Goal: Transaction & Acquisition: Book appointment/travel/reservation

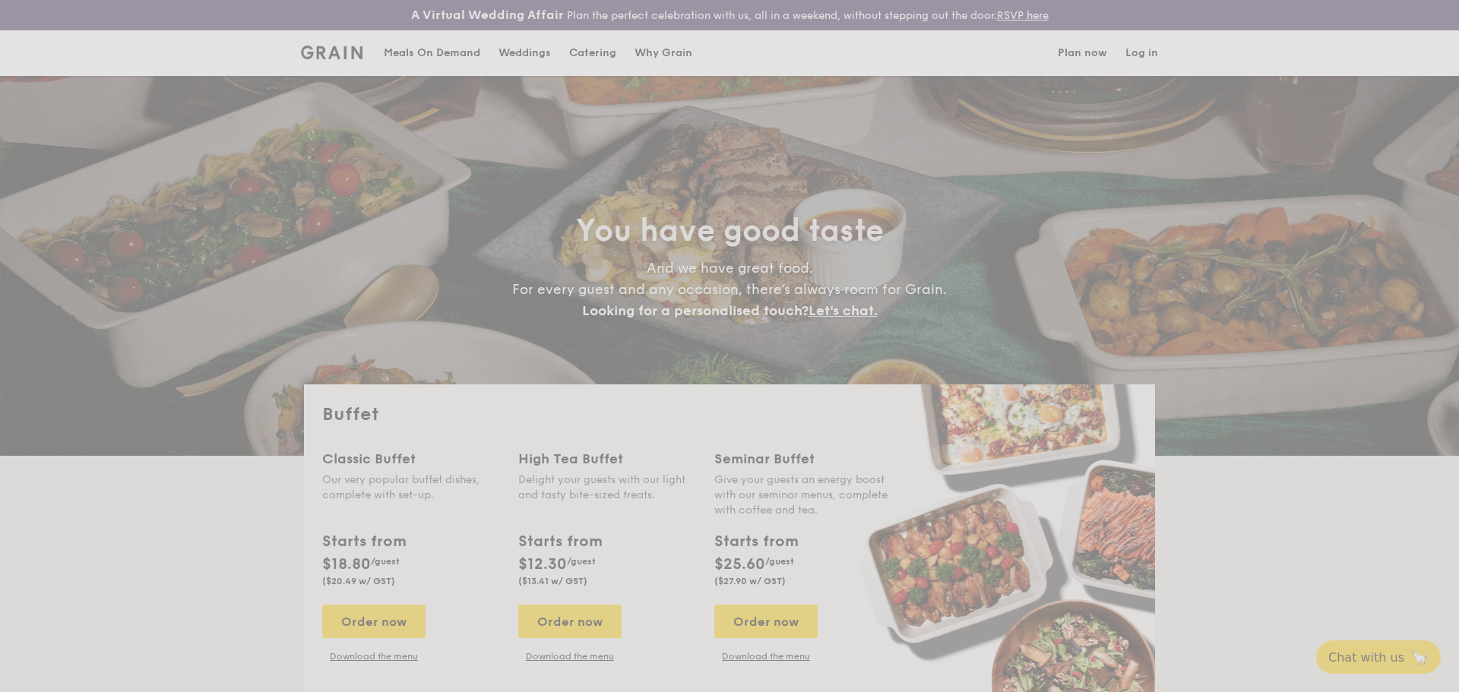
select select
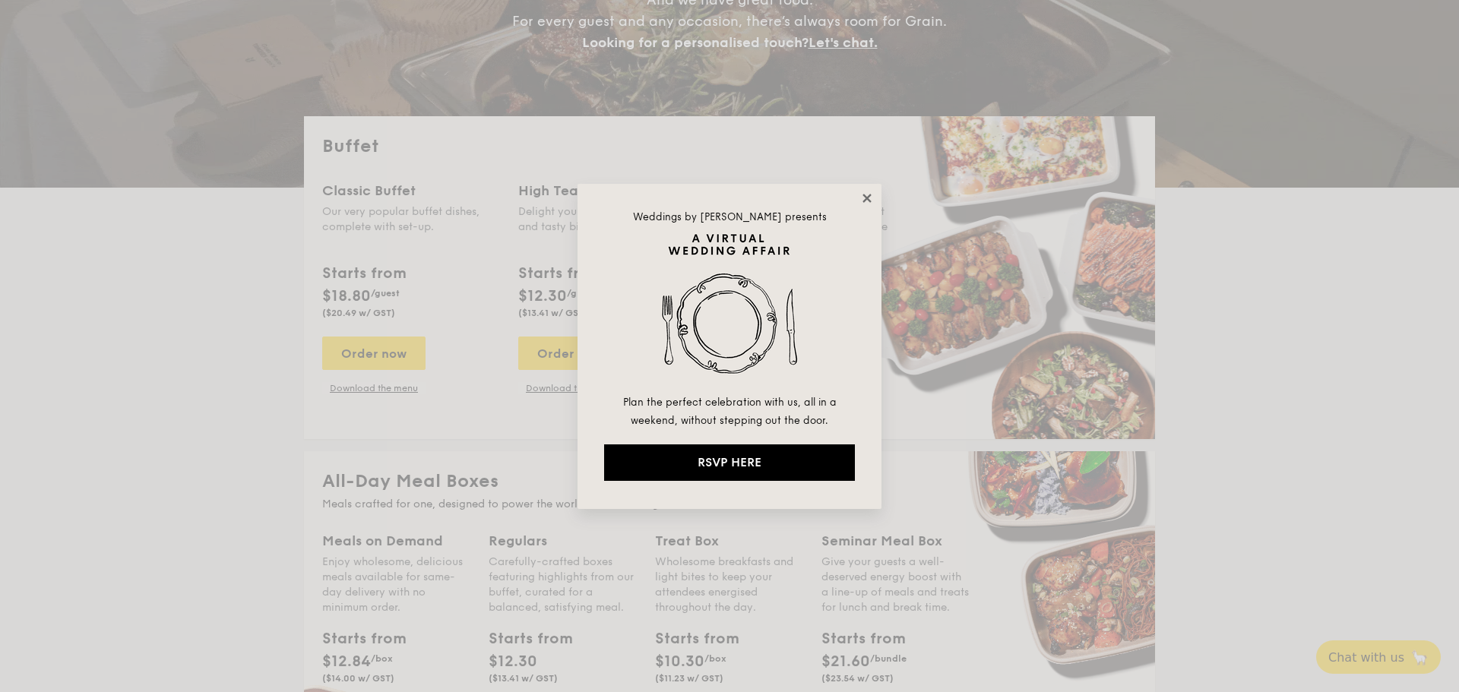
click at [870, 203] on icon at bounding box center [867, 198] width 14 height 14
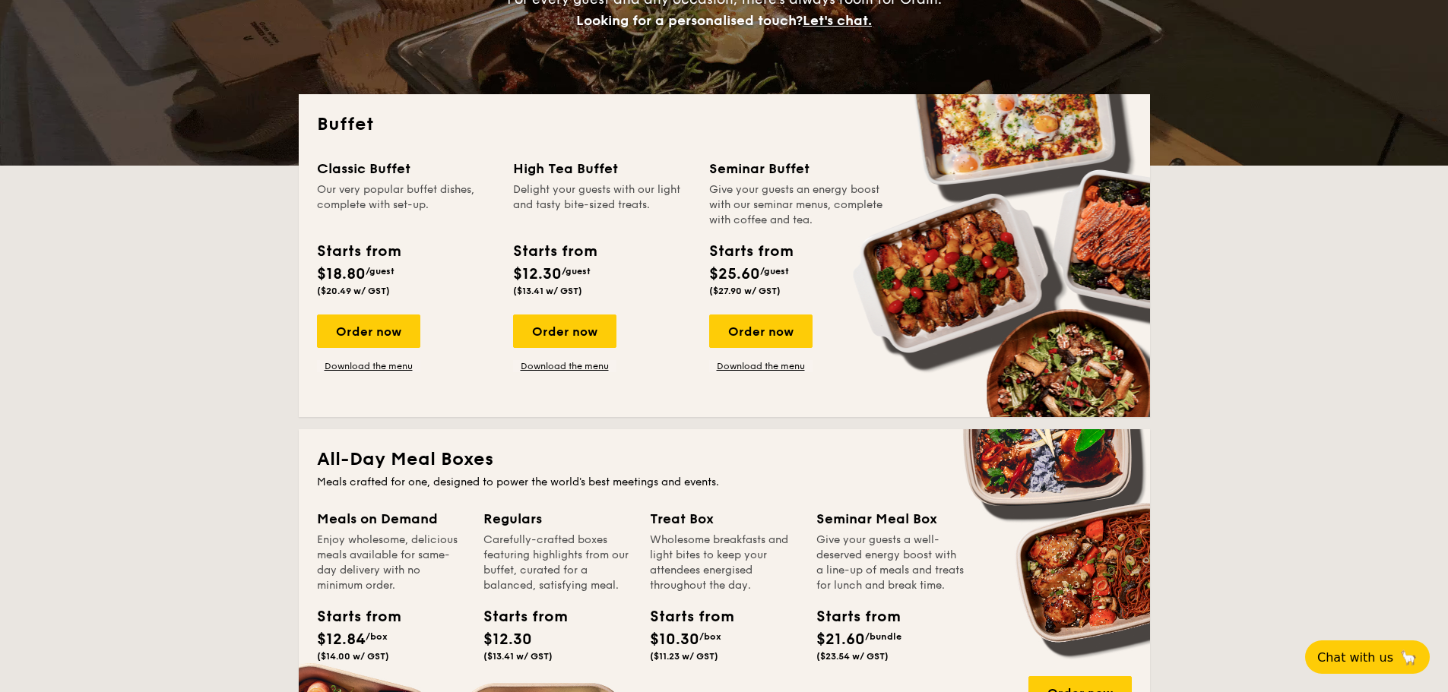
scroll to position [291, 0]
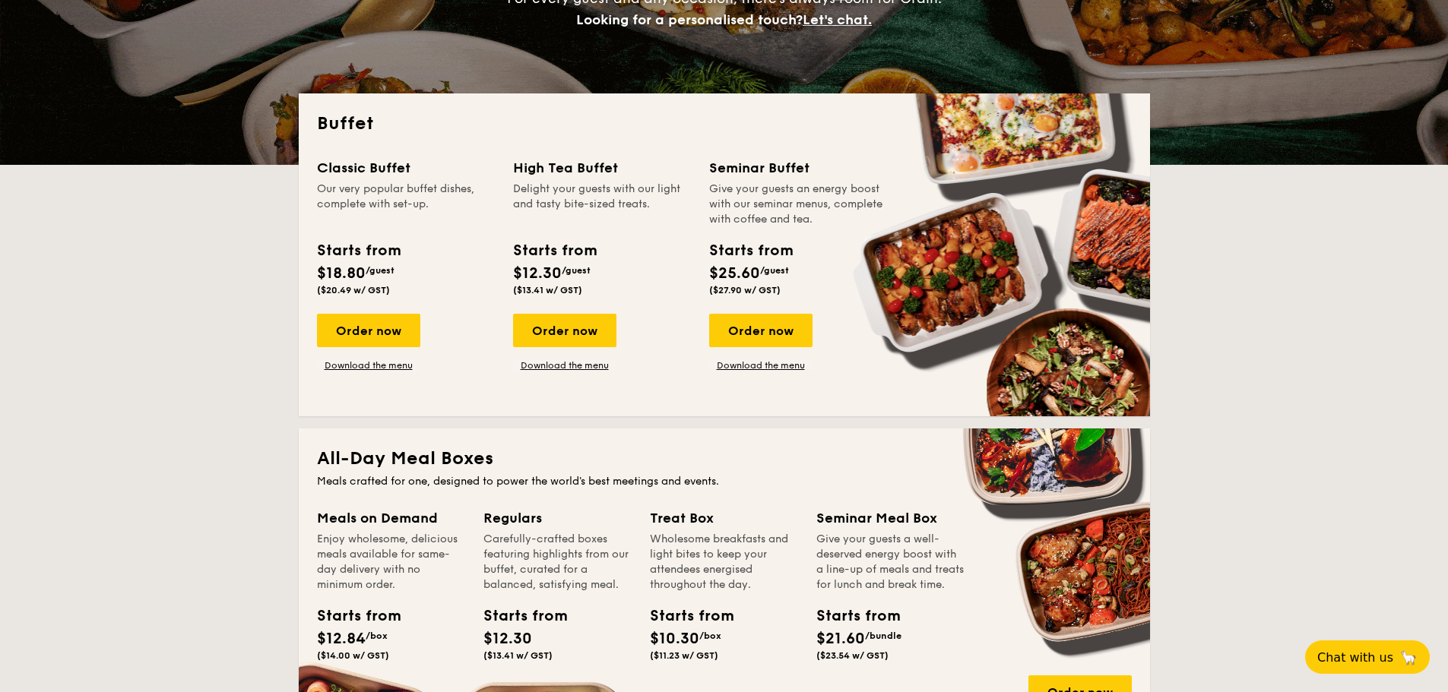
click at [544, 274] on span "$12.30" at bounding box center [537, 273] width 49 height 18
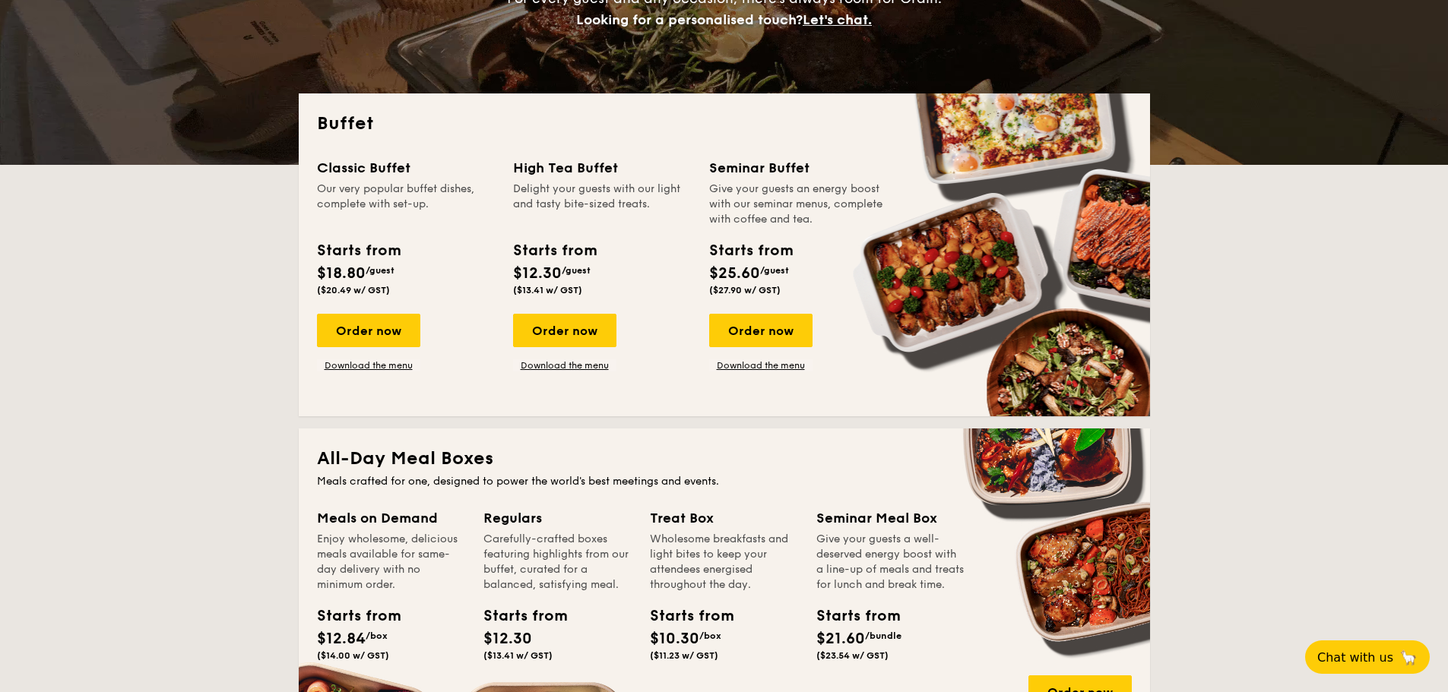
click at [544, 274] on span "$12.30" at bounding box center [537, 273] width 49 height 18
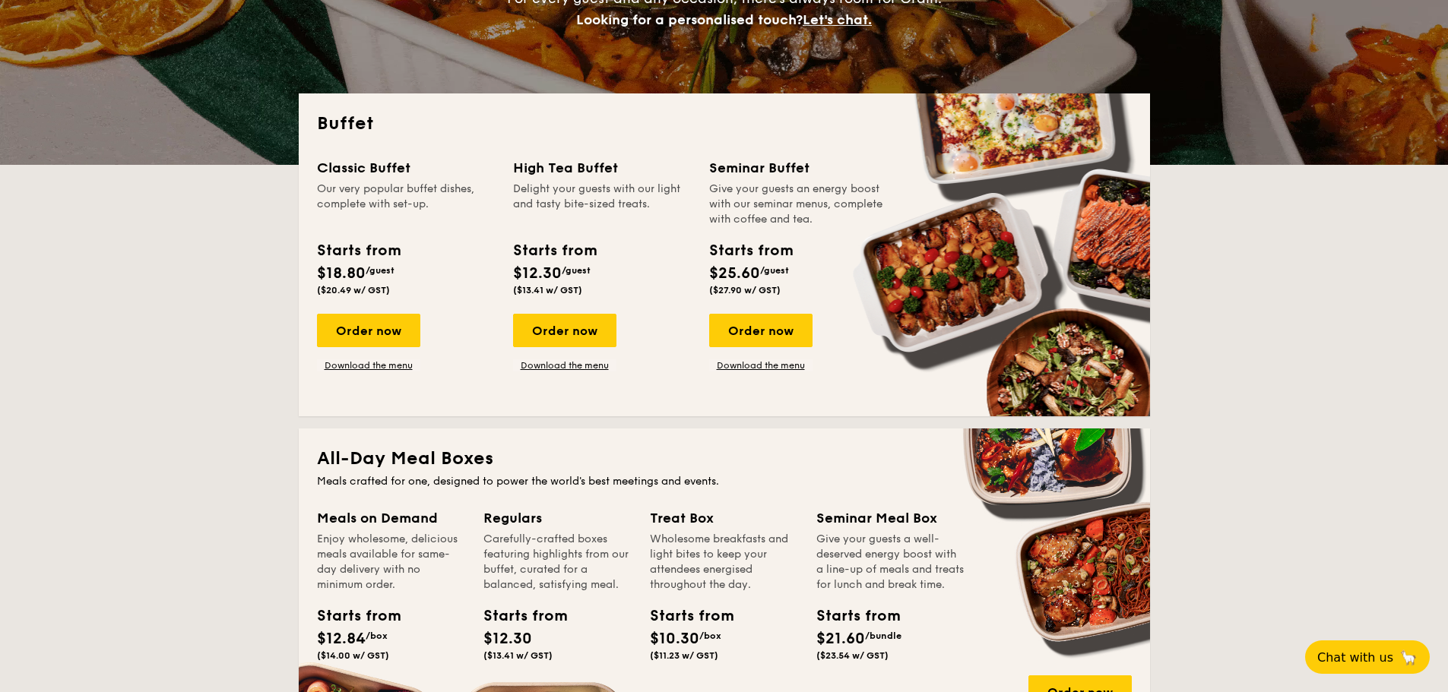
click at [544, 274] on span "$12.30" at bounding box center [537, 273] width 49 height 18
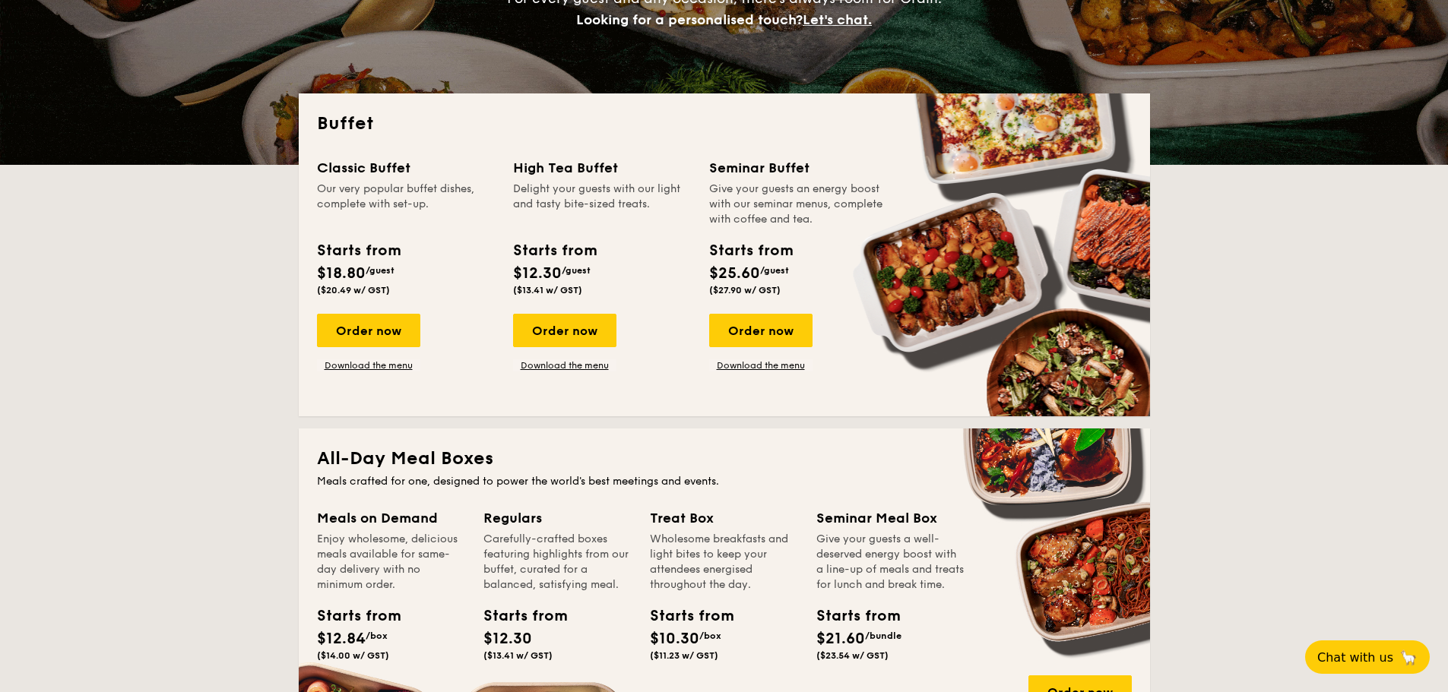
click at [526, 273] on span "$12.30" at bounding box center [537, 273] width 49 height 18
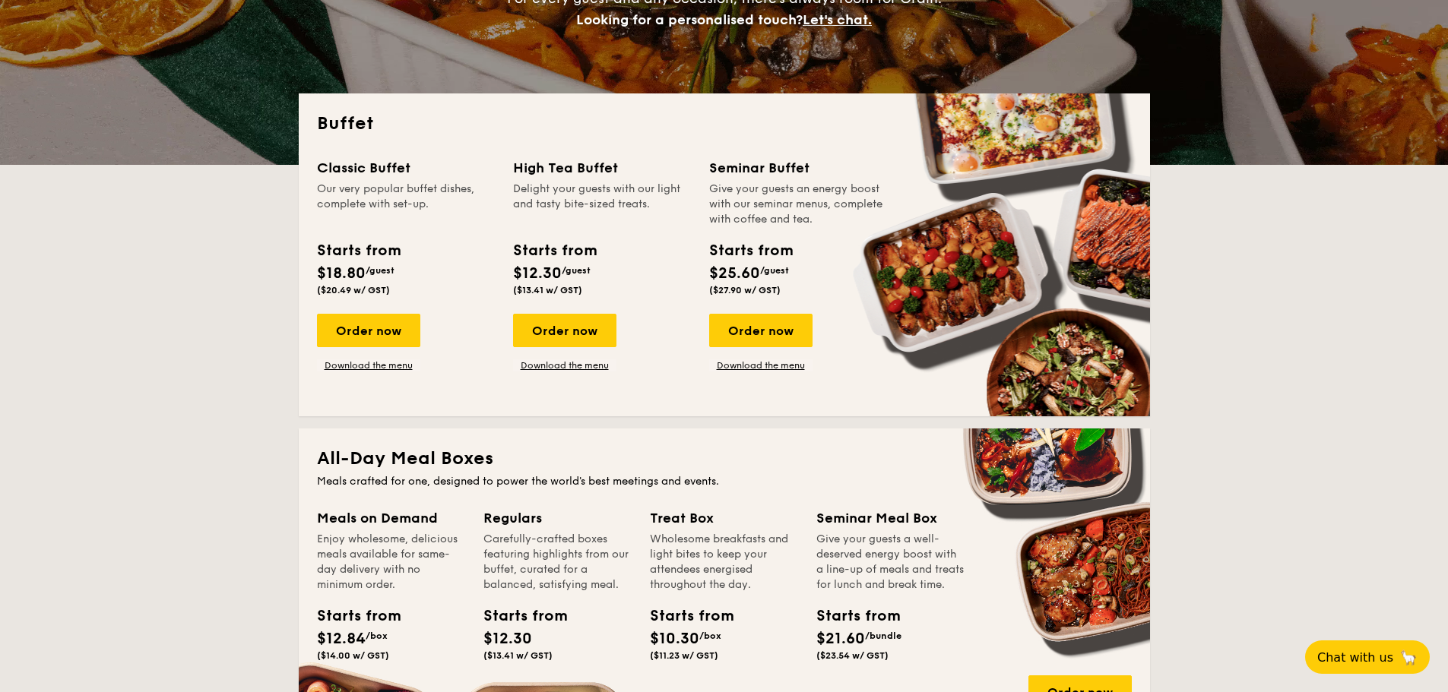
click at [527, 262] on div "Starts from $12.30 /guest ($13.41 w/ GST)" at bounding box center [554, 267] width 83 height 56
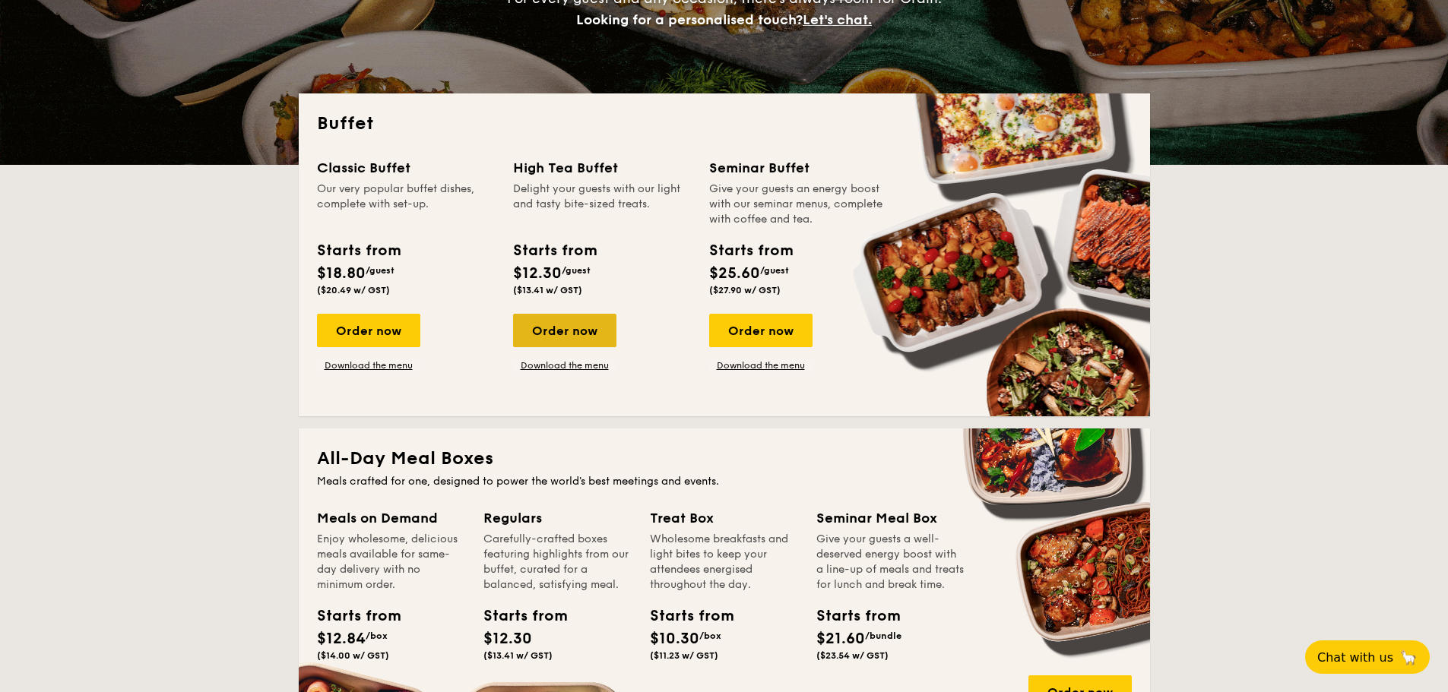
click at [572, 337] on div "Order now" at bounding box center [564, 330] width 103 height 33
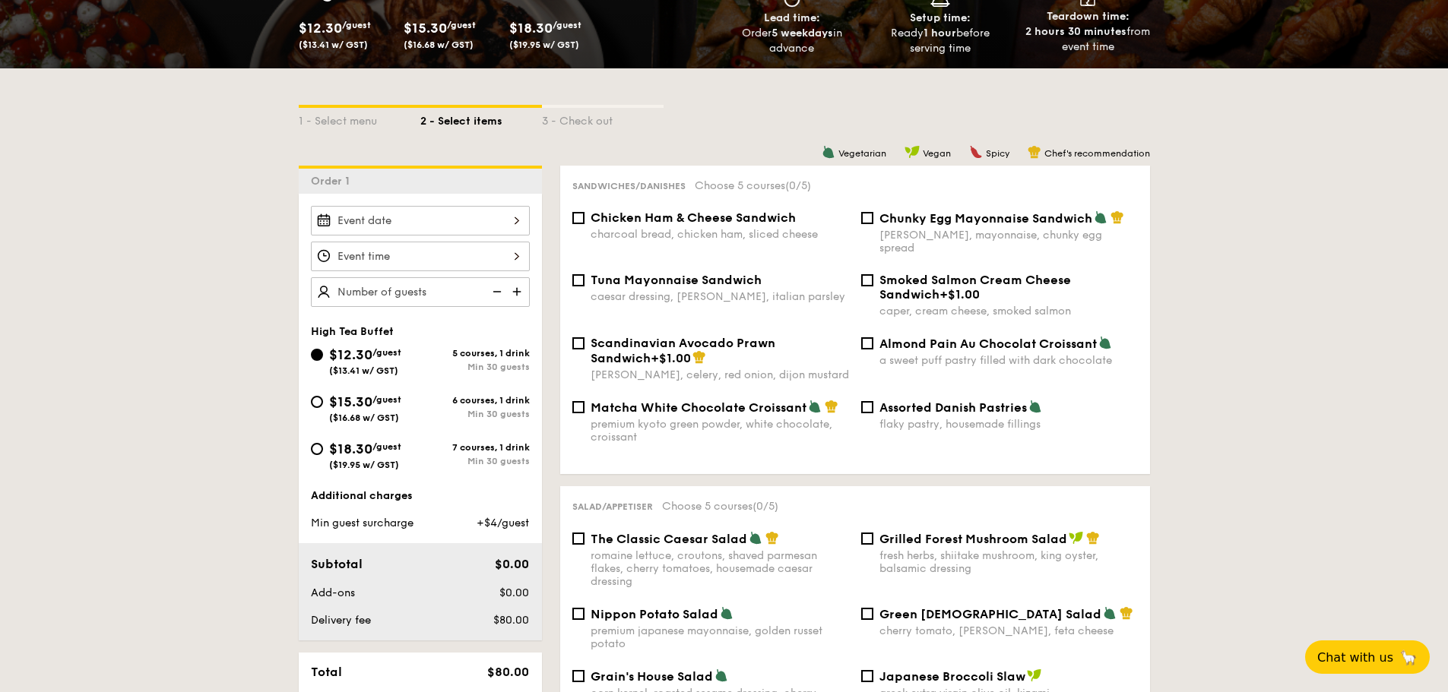
scroll to position [294, 0]
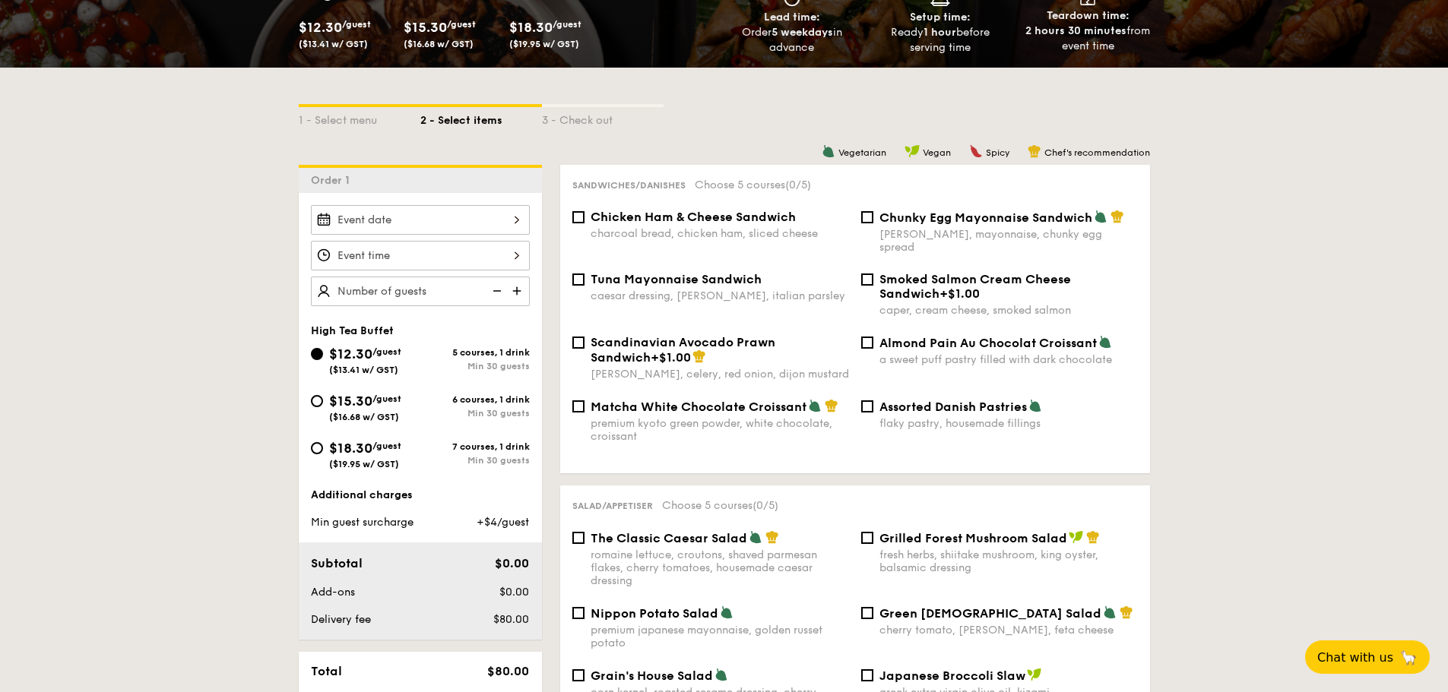
click at [485, 218] on div at bounding box center [420, 220] width 219 height 30
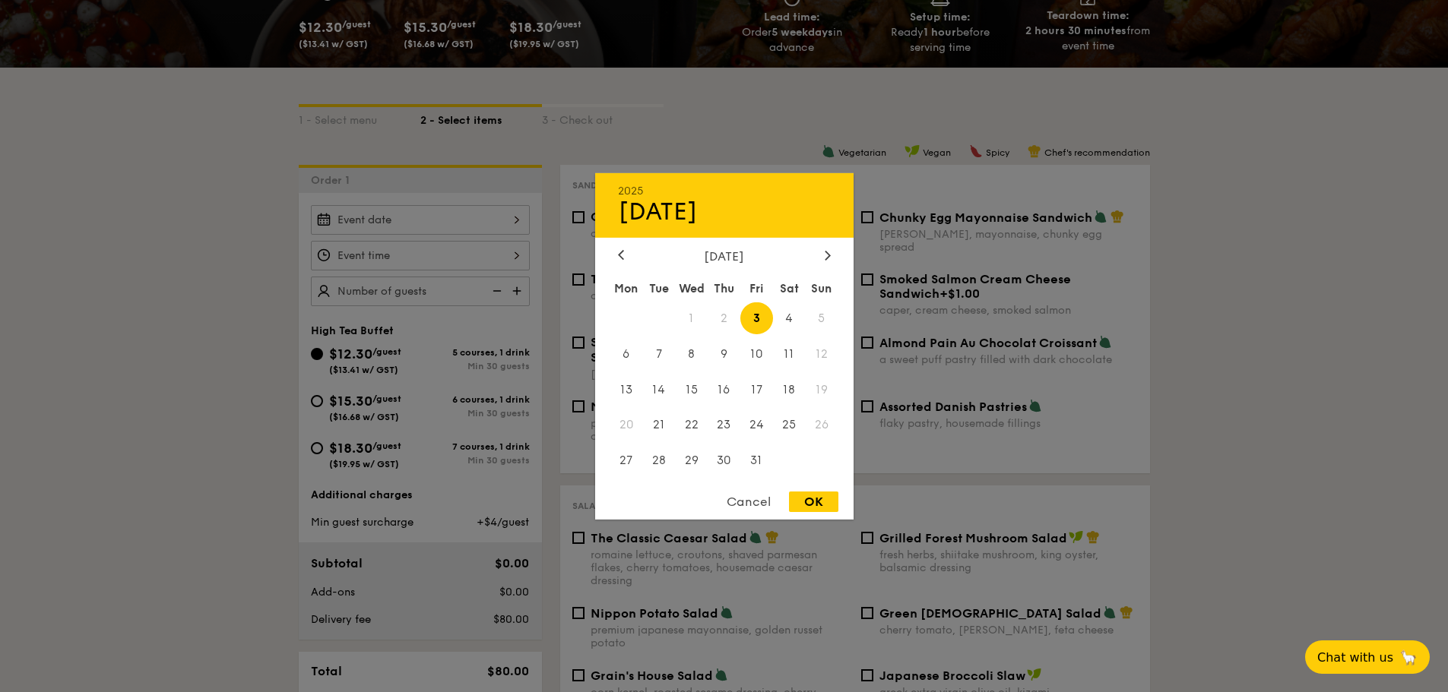
drag, startPoint x: 834, startPoint y: 258, endPoint x: 820, endPoint y: 250, distance: 16.7
click at [820, 250] on div "[DATE]" at bounding box center [724, 255] width 258 height 14
click at [831, 254] on div at bounding box center [828, 255] width 14 height 14
click at [620, 252] on icon at bounding box center [621, 255] width 6 height 10
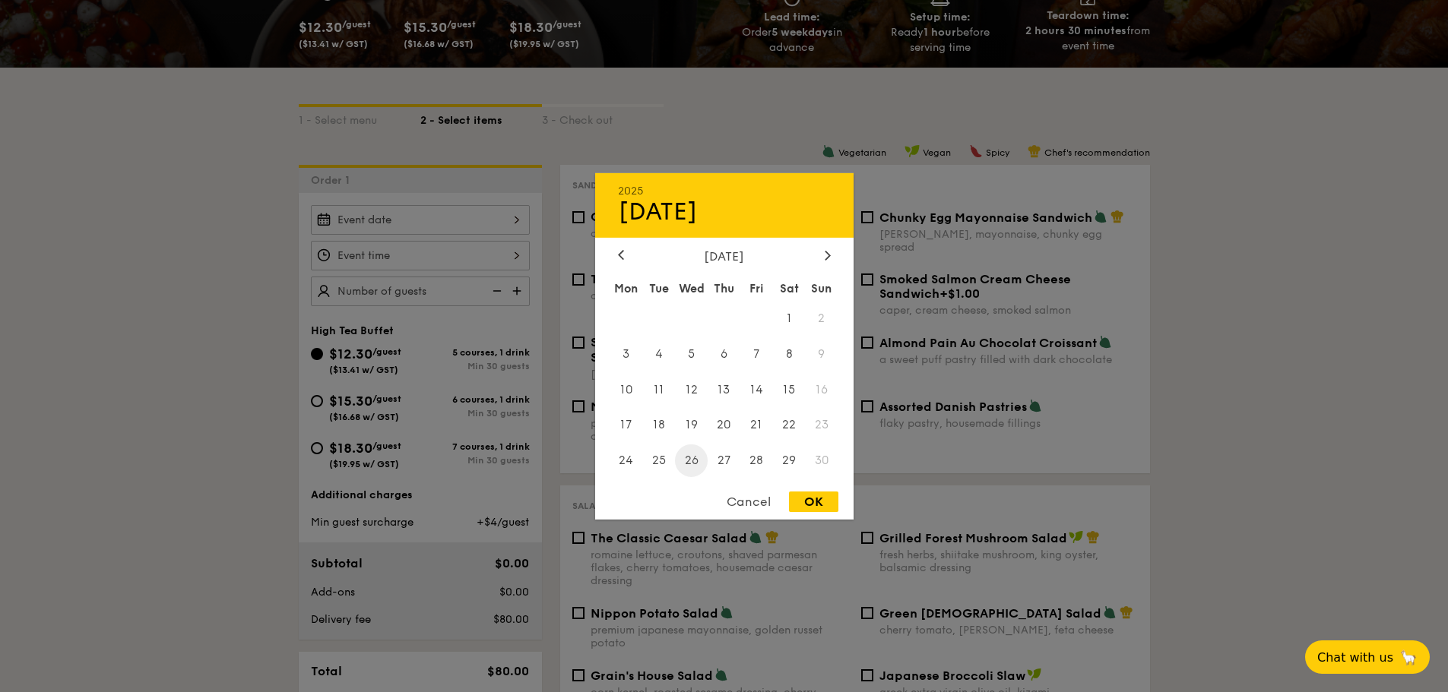
click at [695, 455] on span "26" at bounding box center [691, 461] width 33 height 33
click at [805, 503] on div "OK" at bounding box center [813, 502] width 49 height 21
type input "[DATE]"
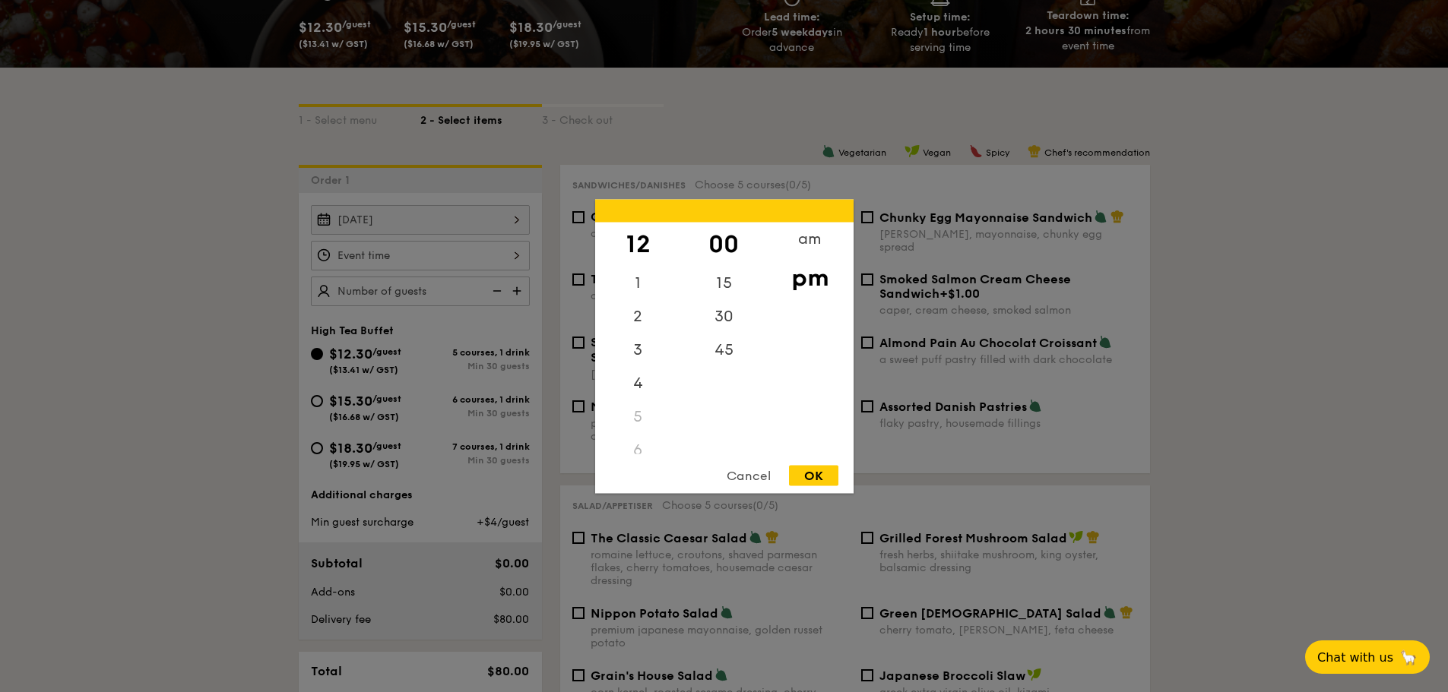
click at [438, 258] on div "12 1 2 3 4 5 6 7 8 9 10 11 00 15 30 45 am pm Cancel OK" at bounding box center [420, 256] width 219 height 30
click at [733, 470] on div "Cancel" at bounding box center [748, 475] width 74 height 21
click at [485, 245] on div "12 1 2 3 4 5 6 7 8 9 10 11 00 15 30 45 am pm Cancel OK" at bounding box center [420, 256] width 219 height 30
click at [632, 365] on div "3" at bounding box center [638, 355] width 86 height 44
click at [817, 486] on div "Cancel OK" at bounding box center [724, 479] width 258 height 28
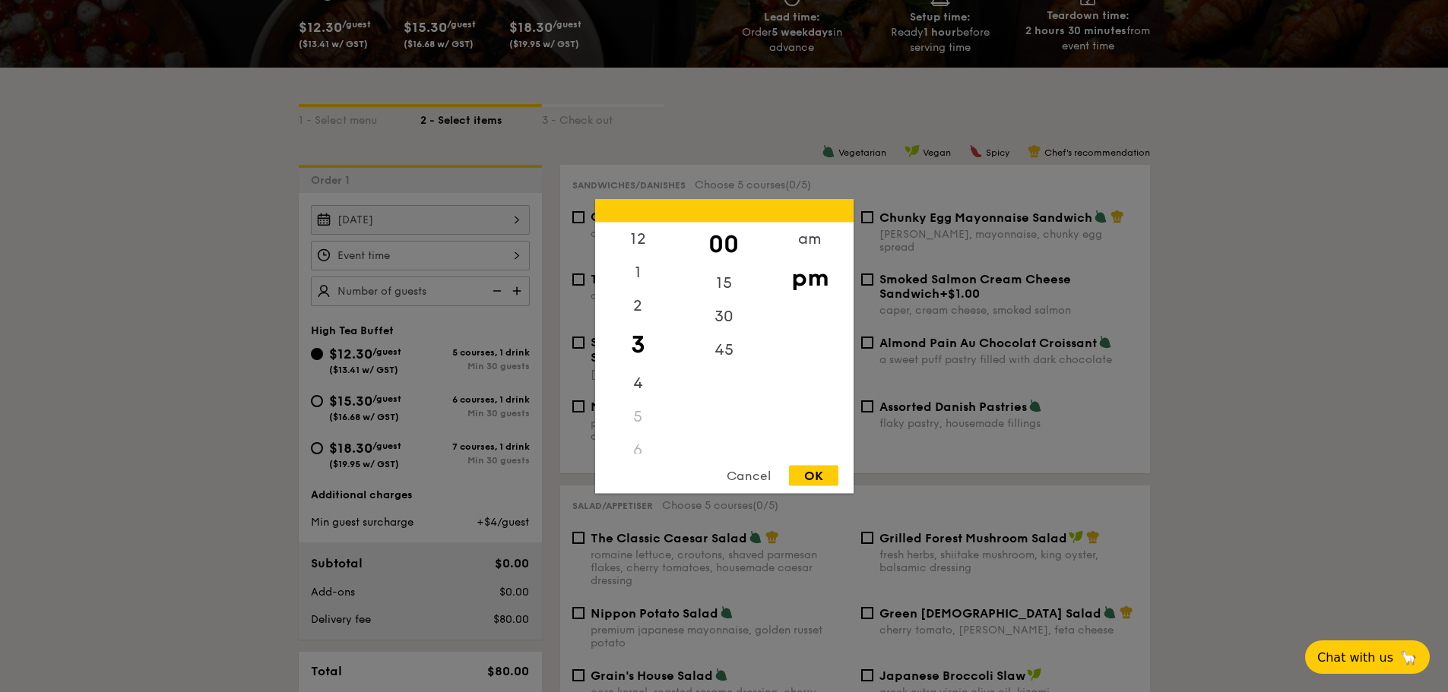
click at [818, 476] on div "OK" at bounding box center [813, 475] width 49 height 21
type input "3:00PM"
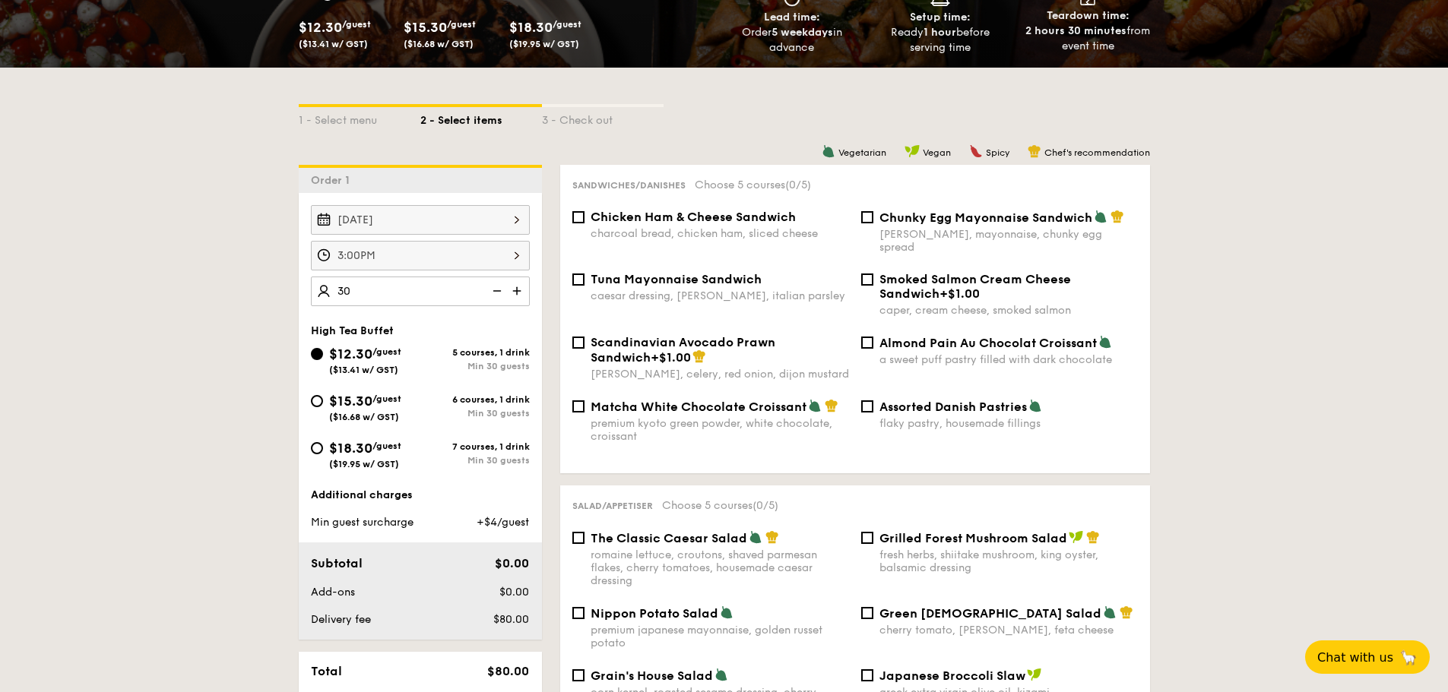
type input "30 guests"
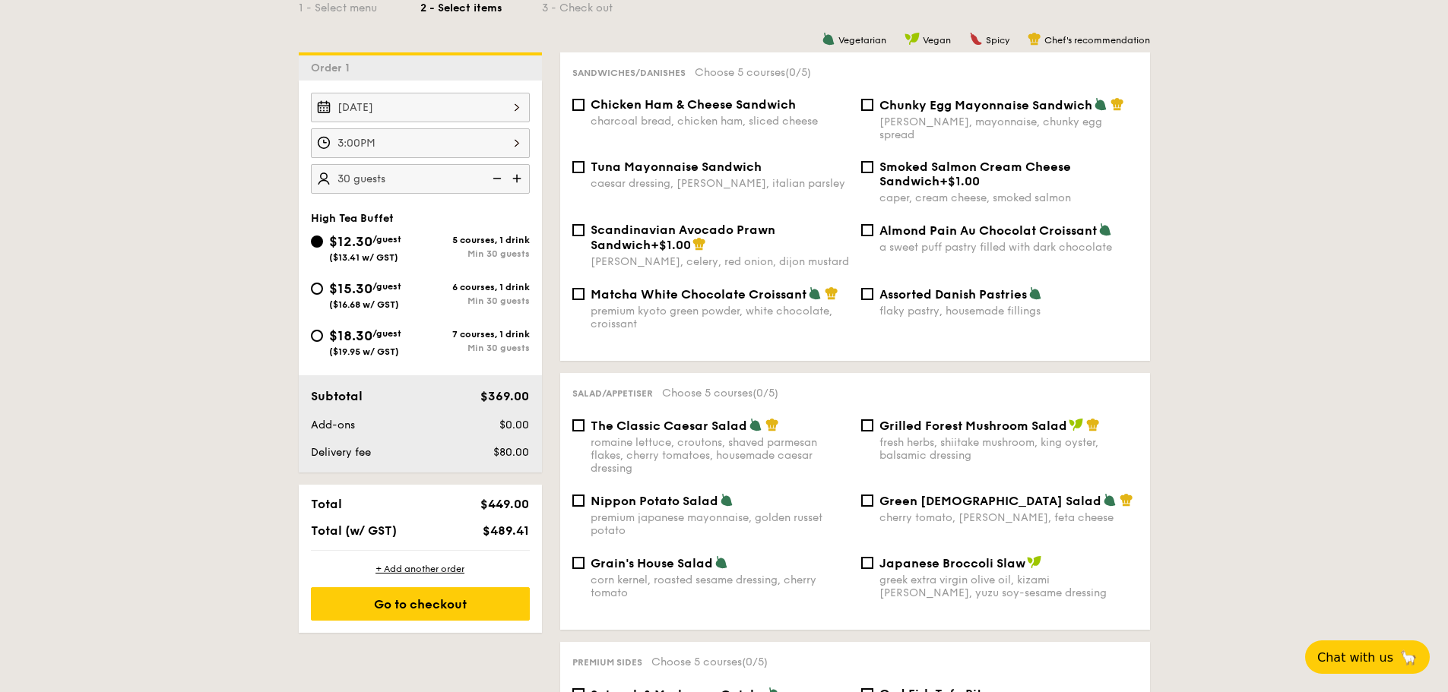
scroll to position [407, 0]
drag, startPoint x: 508, startPoint y: 534, endPoint x: 534, endPoint y: 534, distance: 25.8
click at [534, 534] on div "$489.41" at bounding box center [489, 530] width 93 height 14
copy span "$489.41"
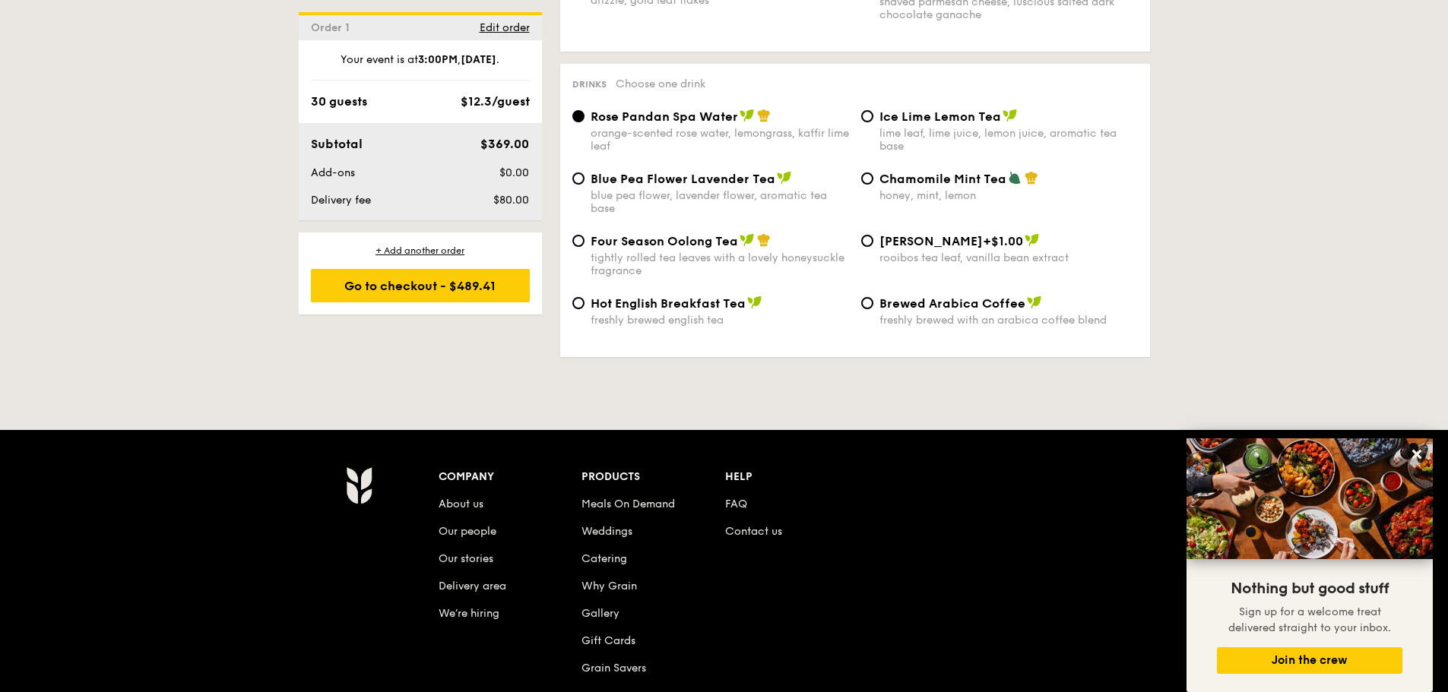
scroll to position [0, 0]
